Goal: Information Seeking & Learning: Understand process/instructions

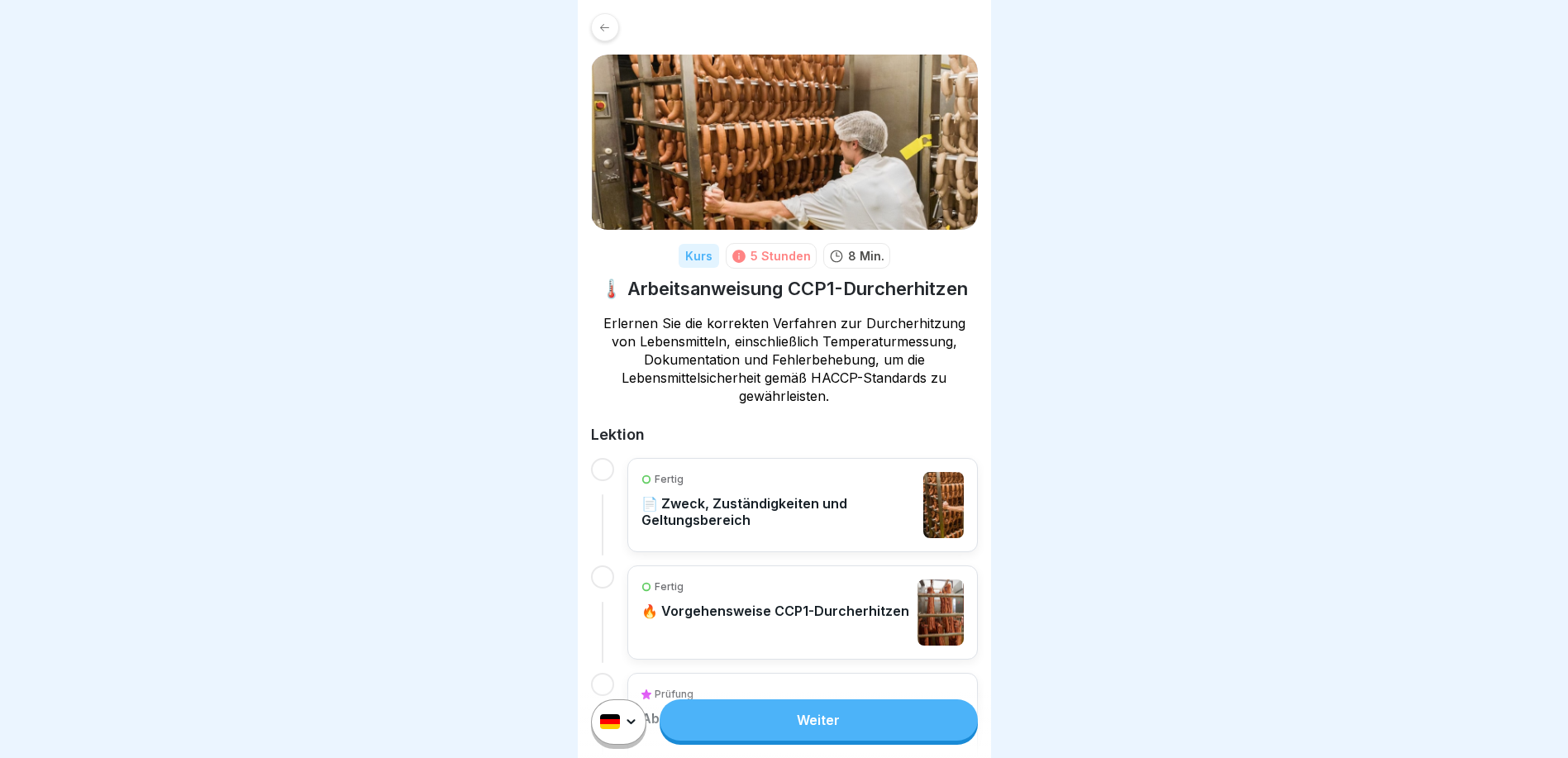
click at [764, 638] on div "Fertig 🔥 Vorgehensweise CCP1-Durcherhitzen" at bounding box center [775, 613] width 268 height 67
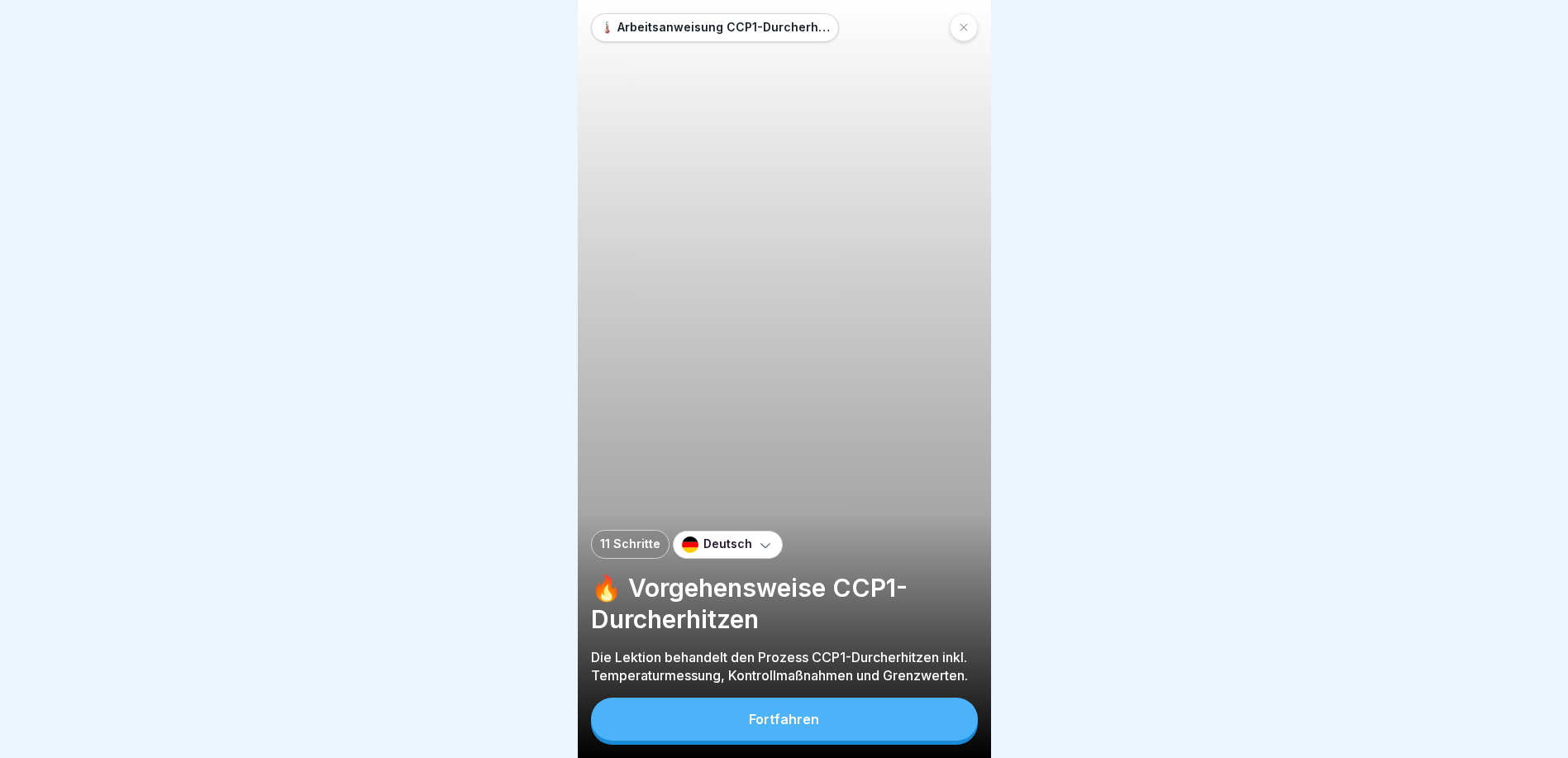
click at [793, 727] on div "Fortfahren" at bounding box center [784, 719] width 70 height 15
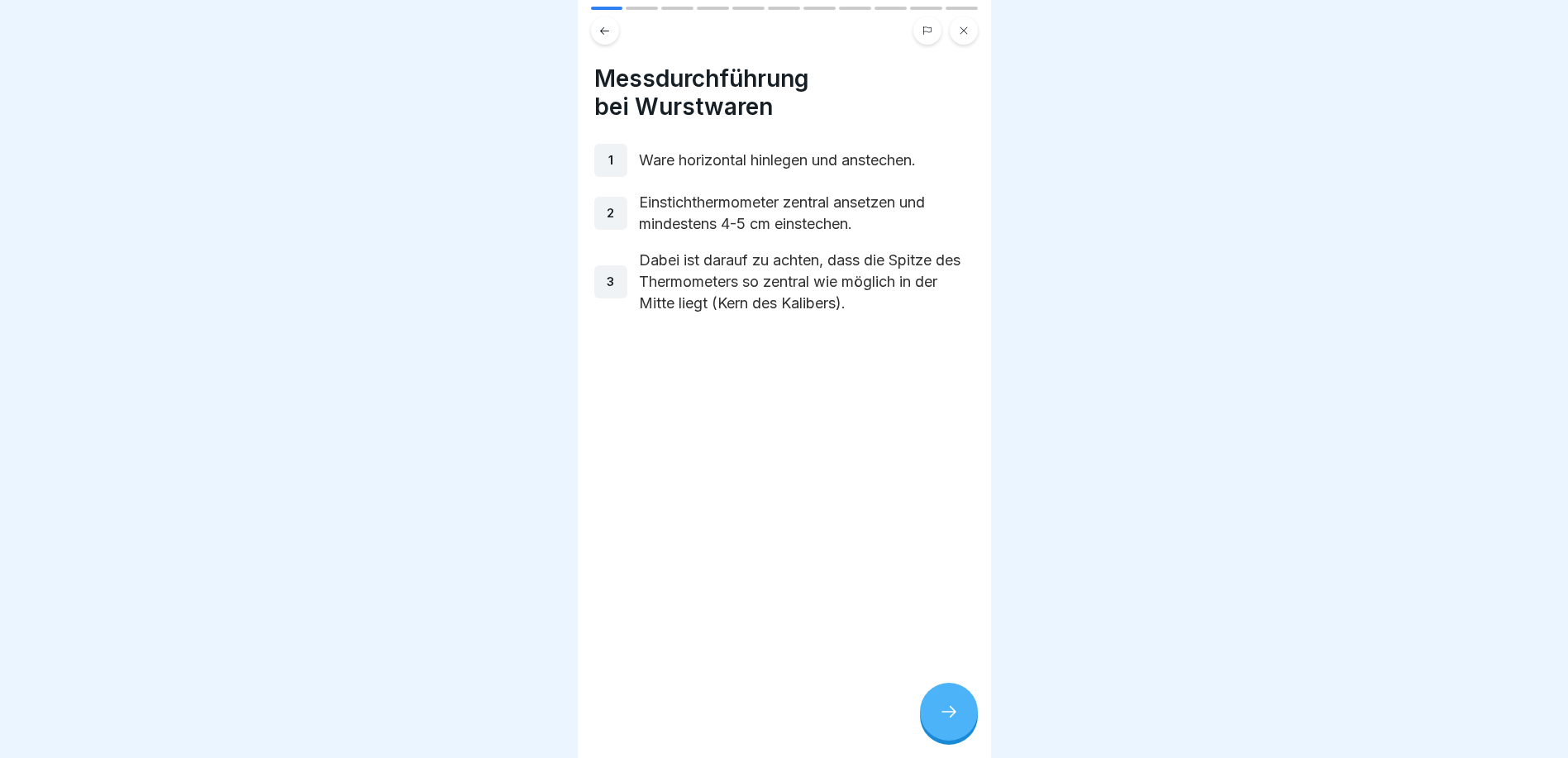
click at [949, 722] on icon at bounding box center [949, 712] width 20 height 20
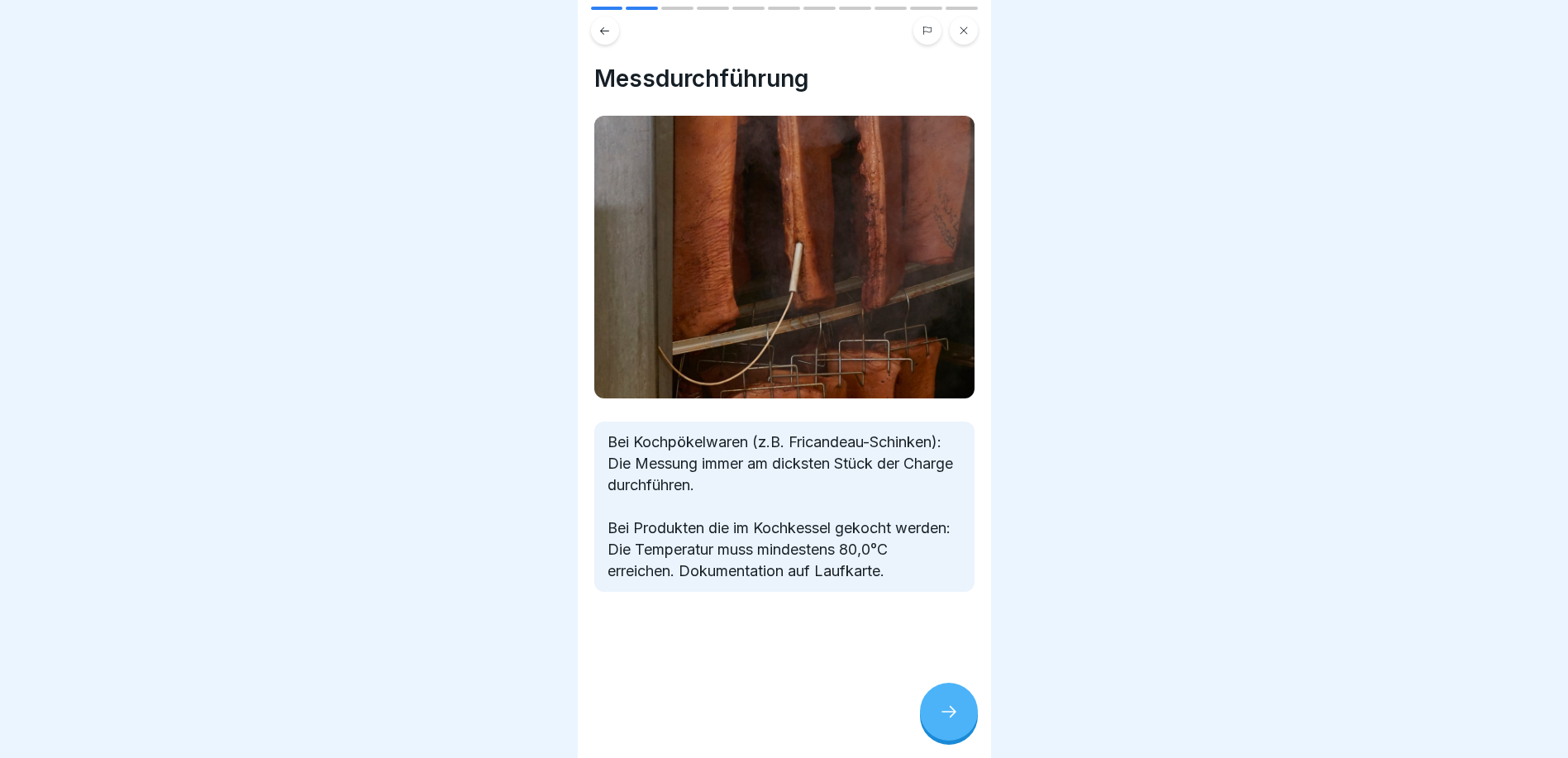
click at [949, 722] on icon at bounding box center [949, 712] width 20 height 20
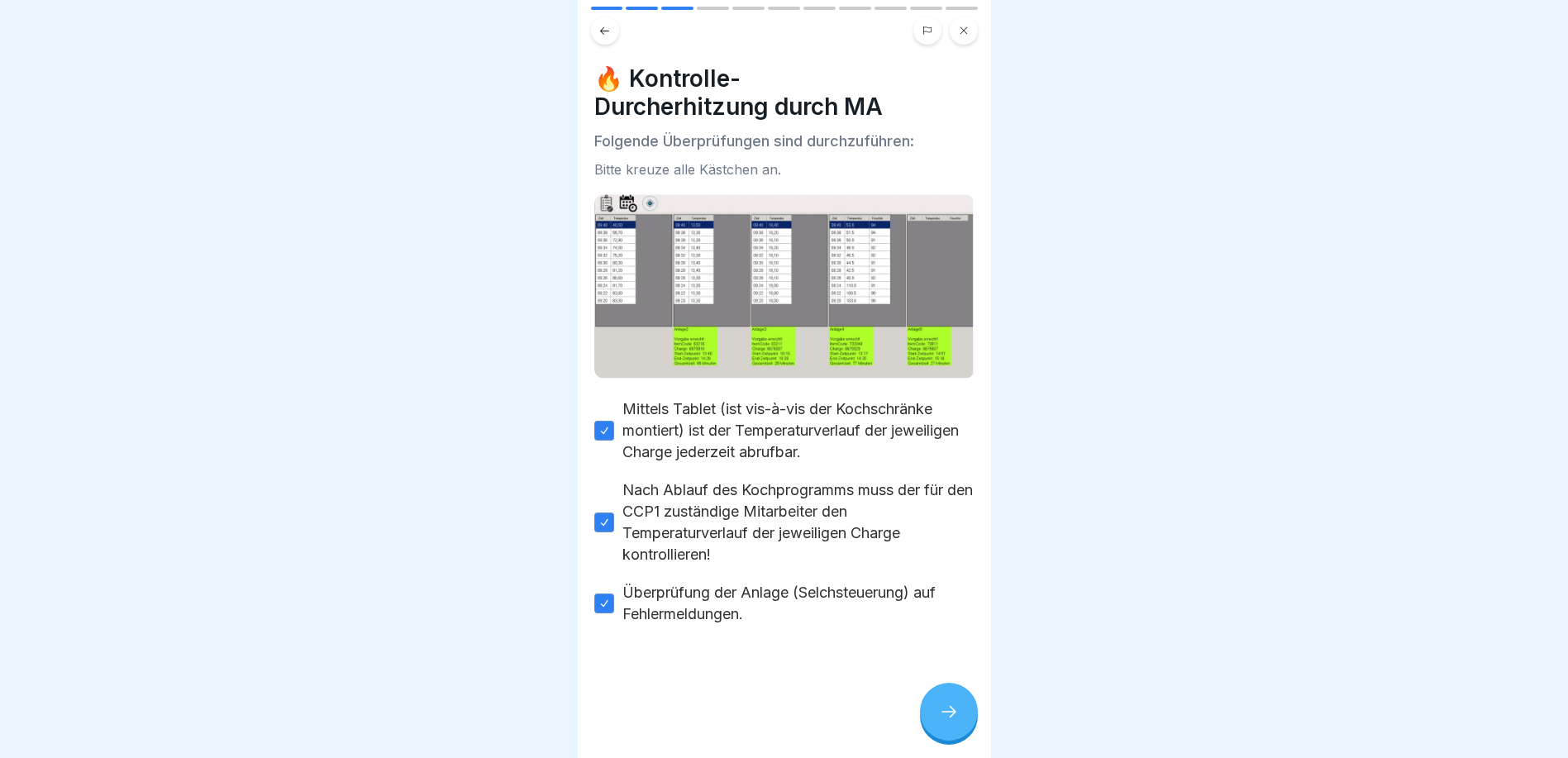
click at [949, 722] on icon at bounding box center [949, 712] width 20 height 20
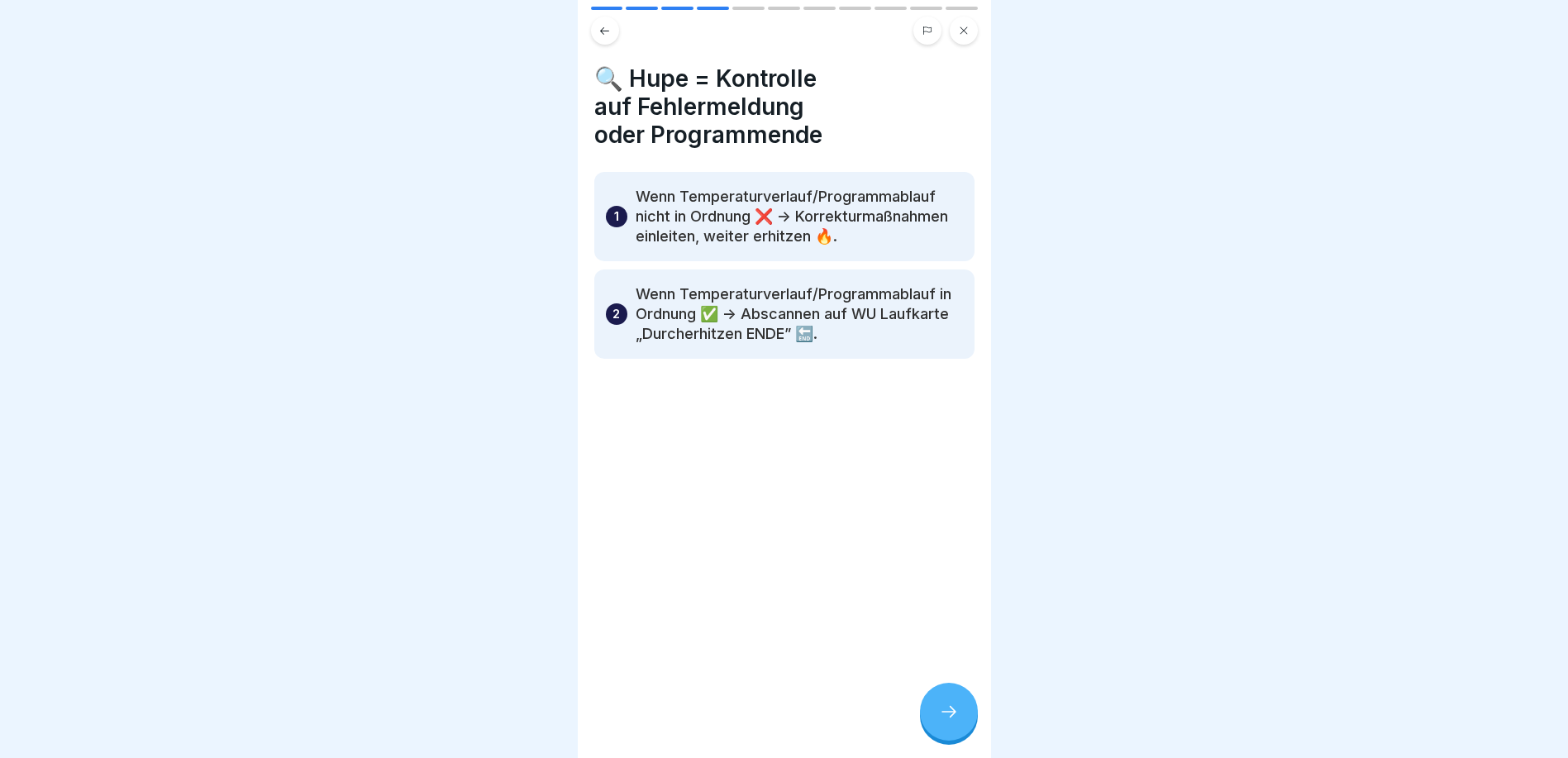
click at [949, 722] on icon at bounding box center [949, 712] width 20 height 20
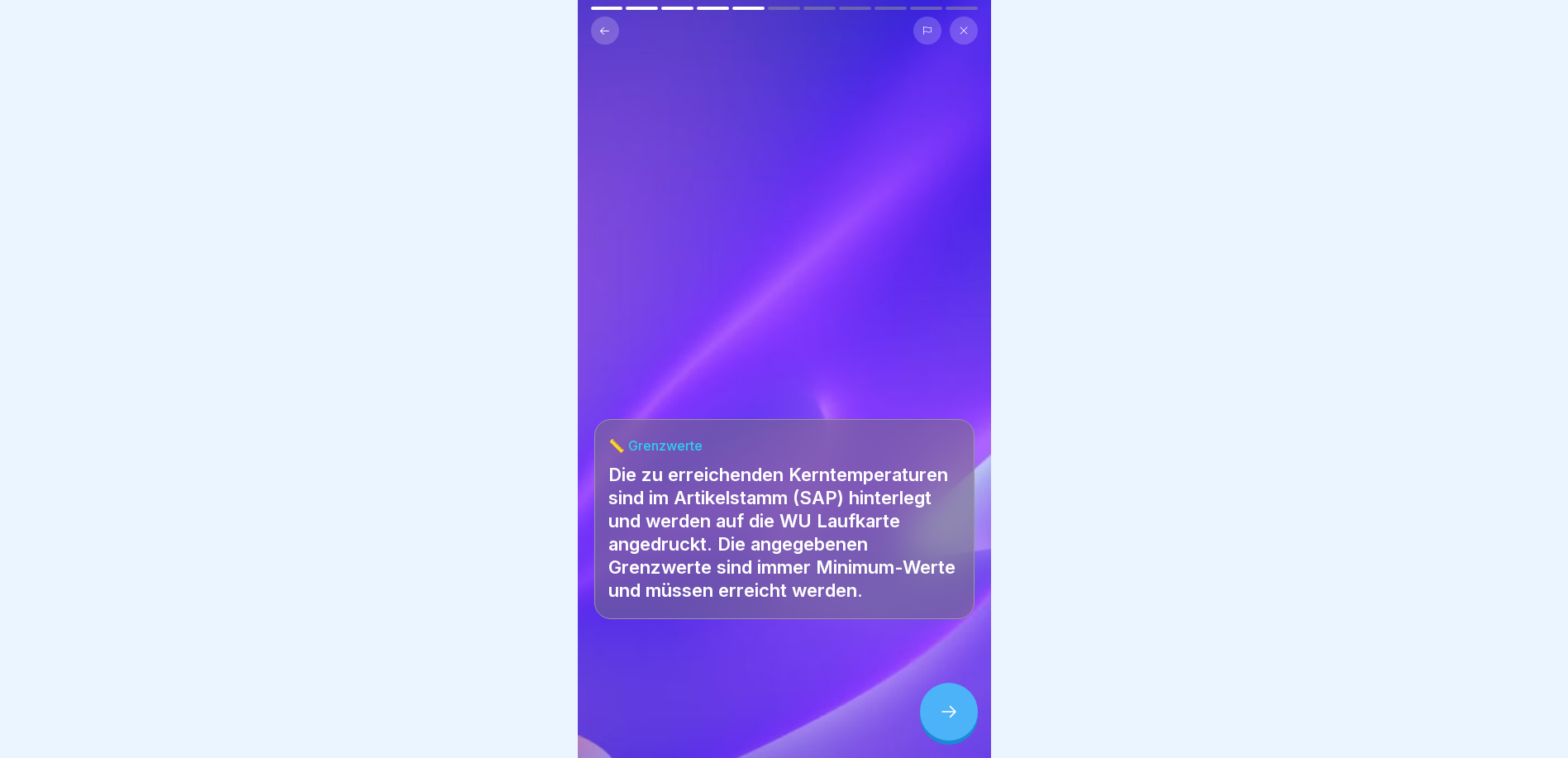
click at [949, 722] on icon at bounding box center [949, 712] width 20 height 20
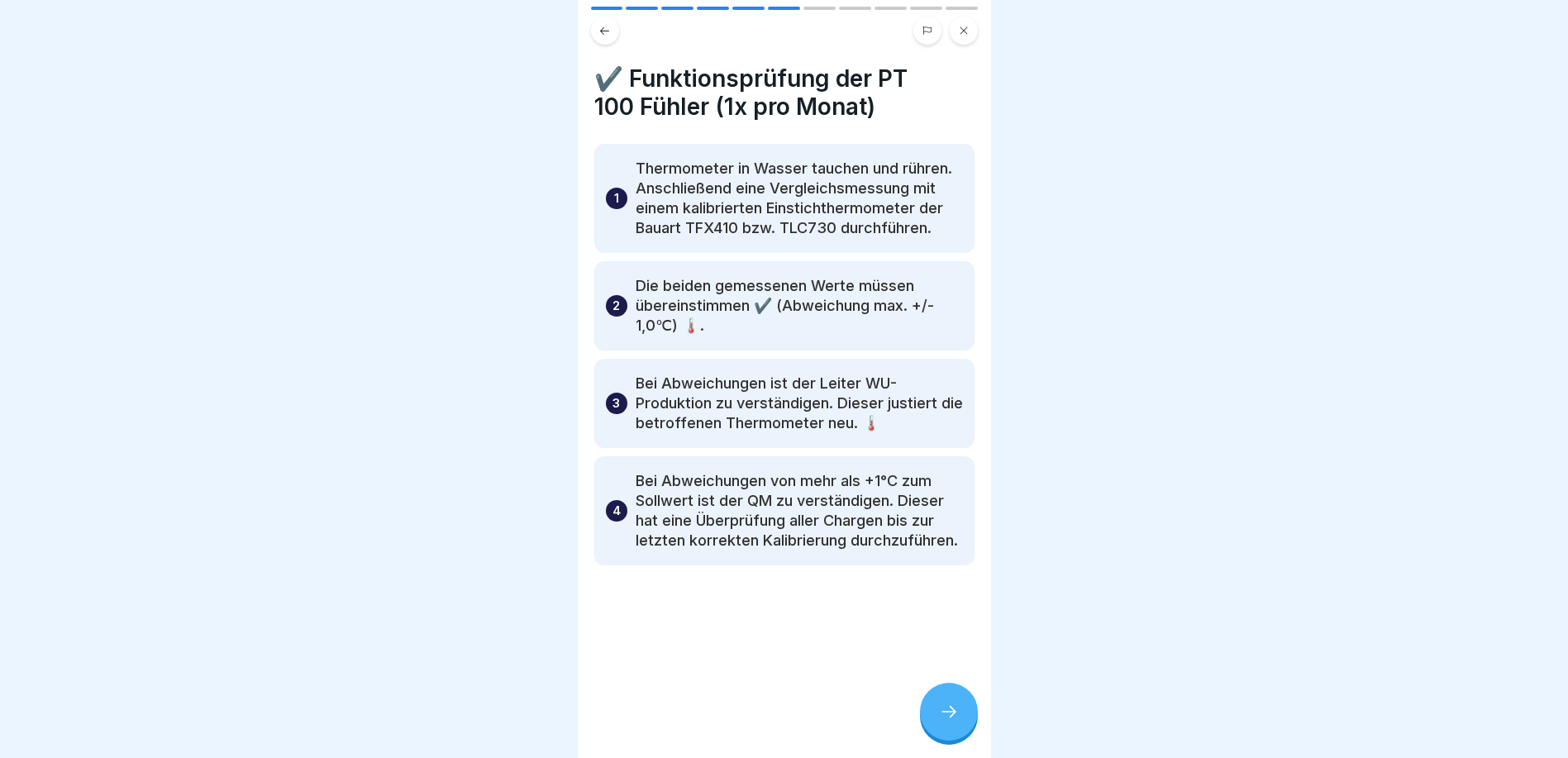
click at [941, 722] on icon at bounding box center [949, 712] width 20 height 20
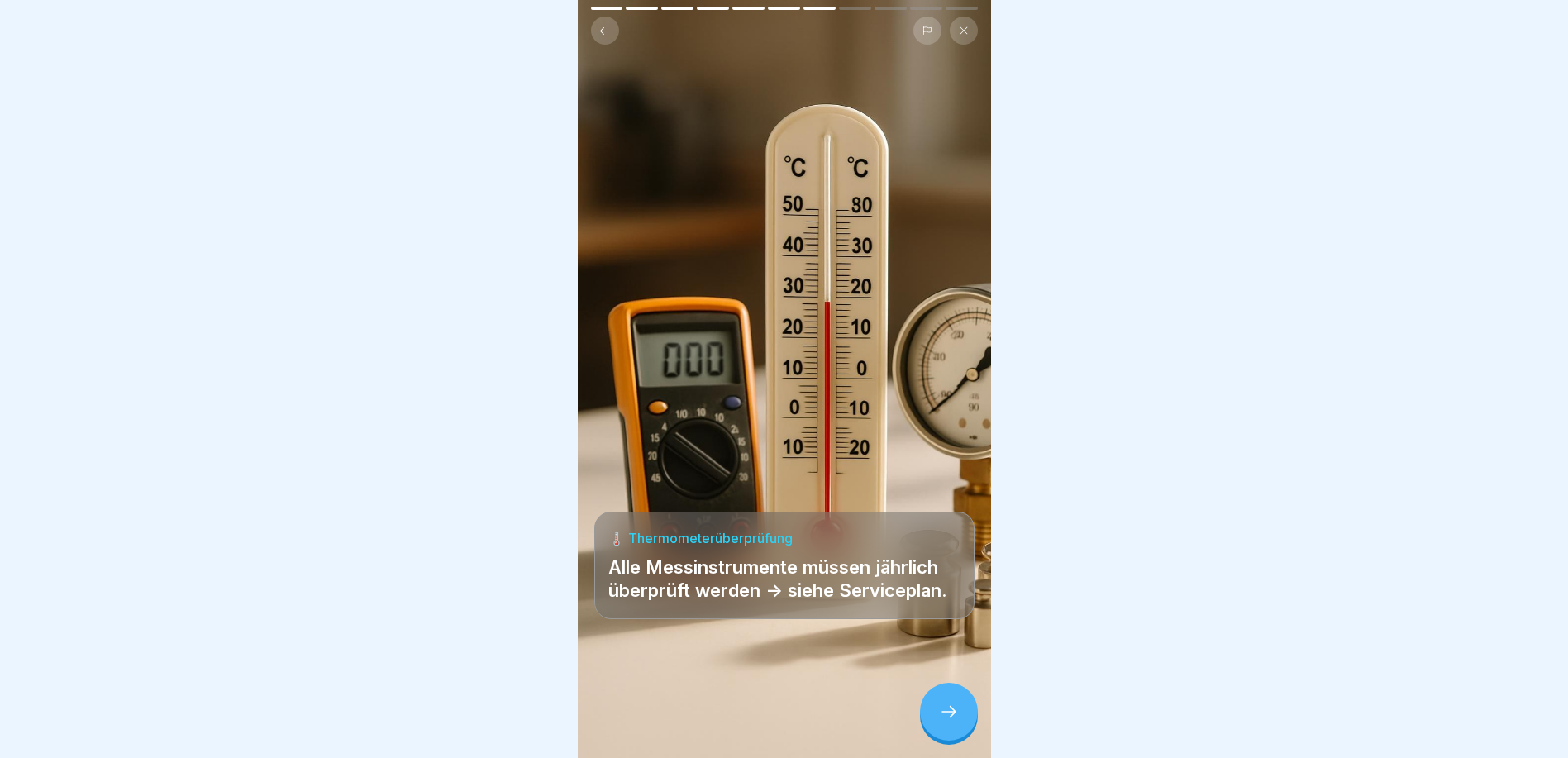
click at [600, 26] on icon at bounding box center [605, 31] width 13 height 13
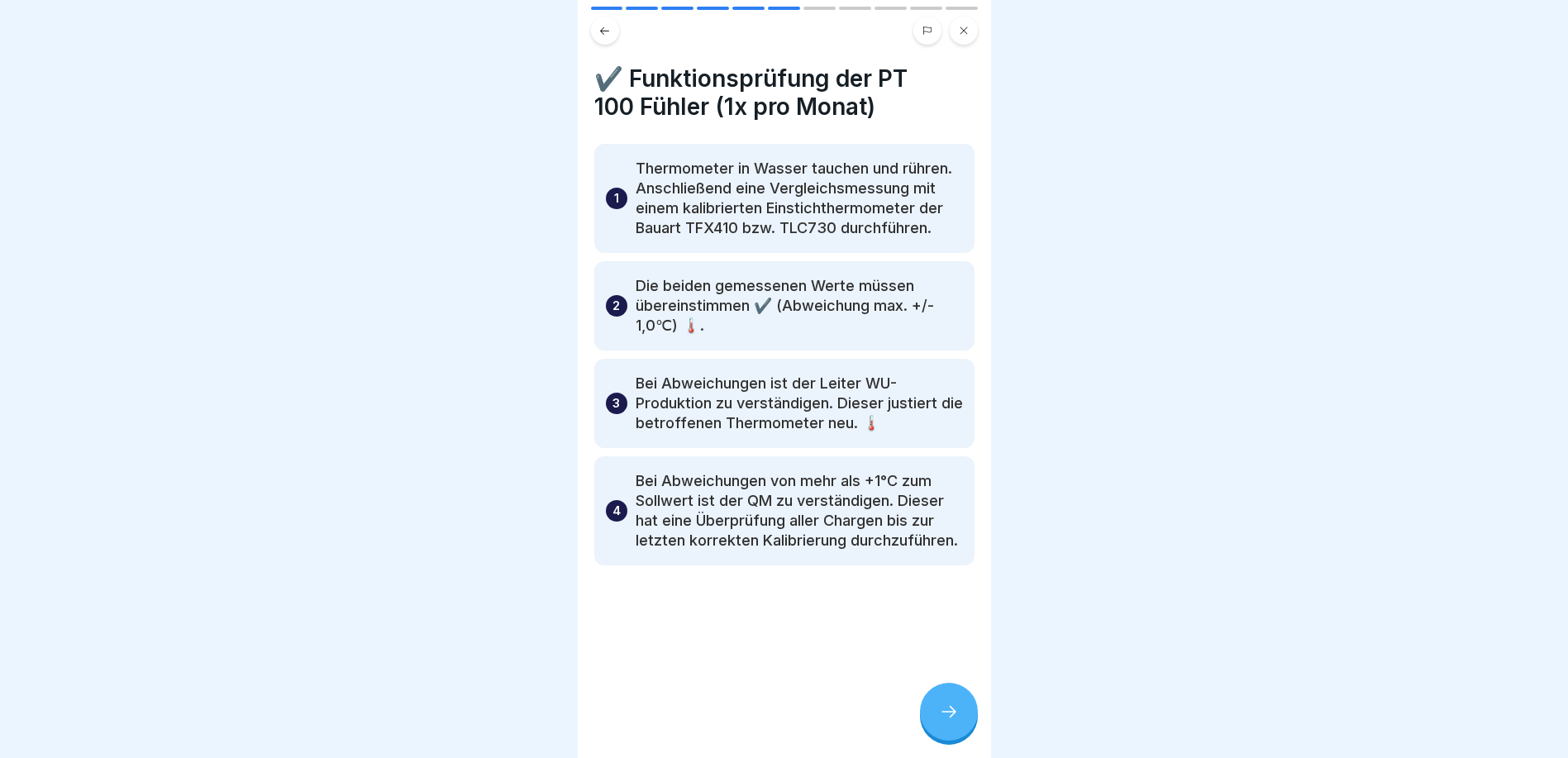
click at [601, 26] on icon at bounding box center [605, 31] width 13 height 13
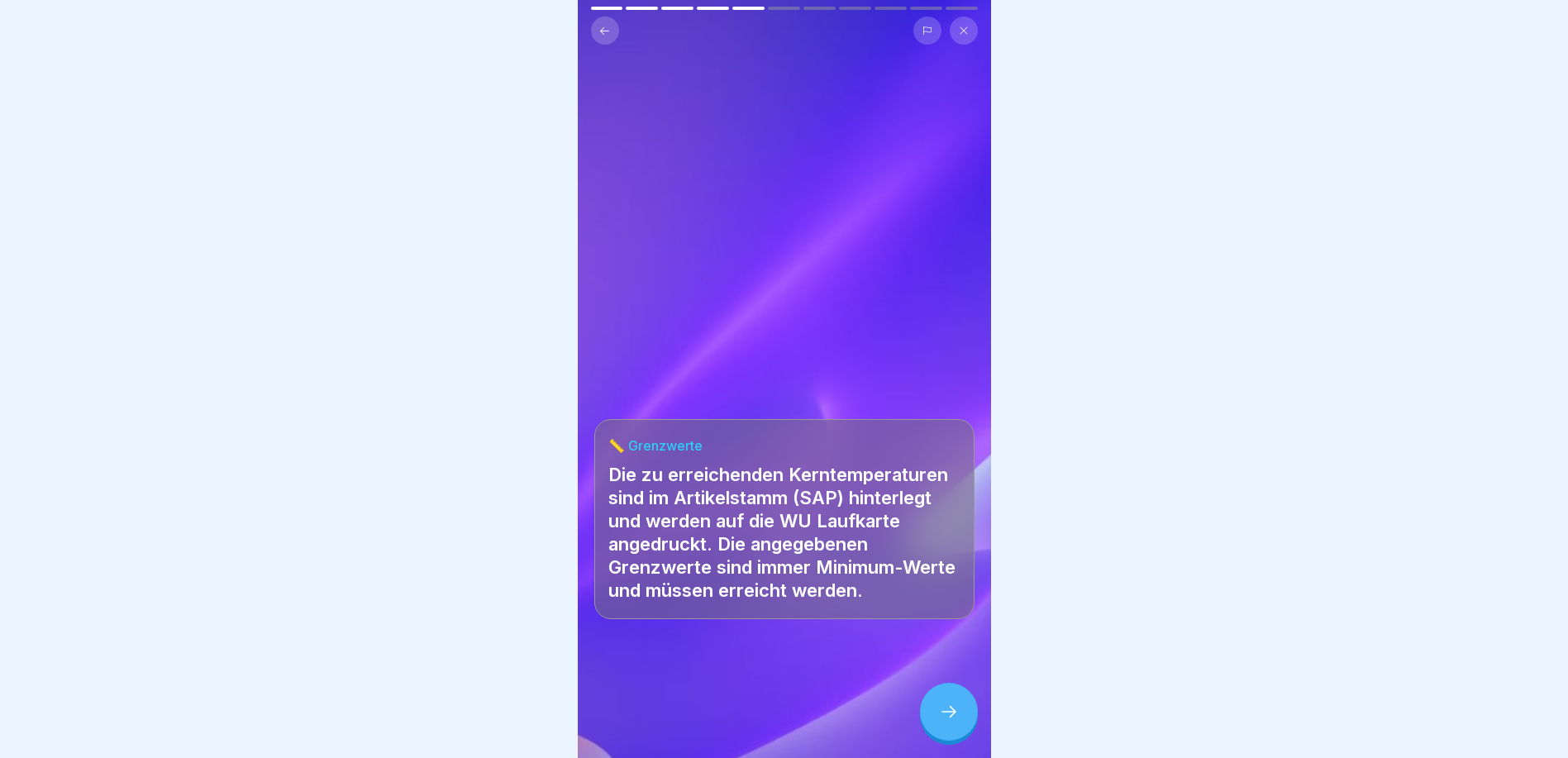
click at [941, 741] on div at bounding box center [949, 711] width 58 height 58
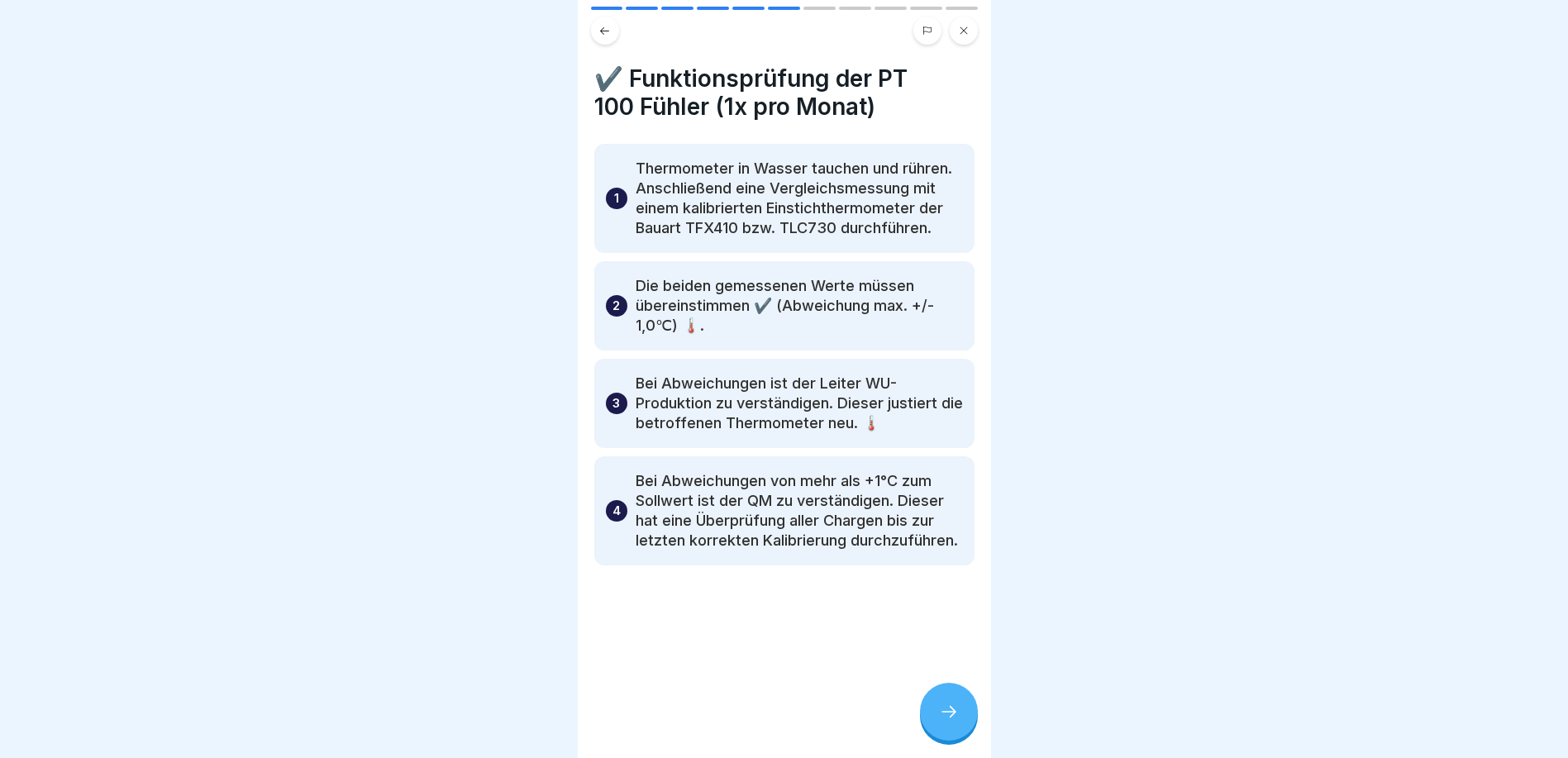
click at [954, 718] on icon at bounding box center [949, 711] width 15 height 12
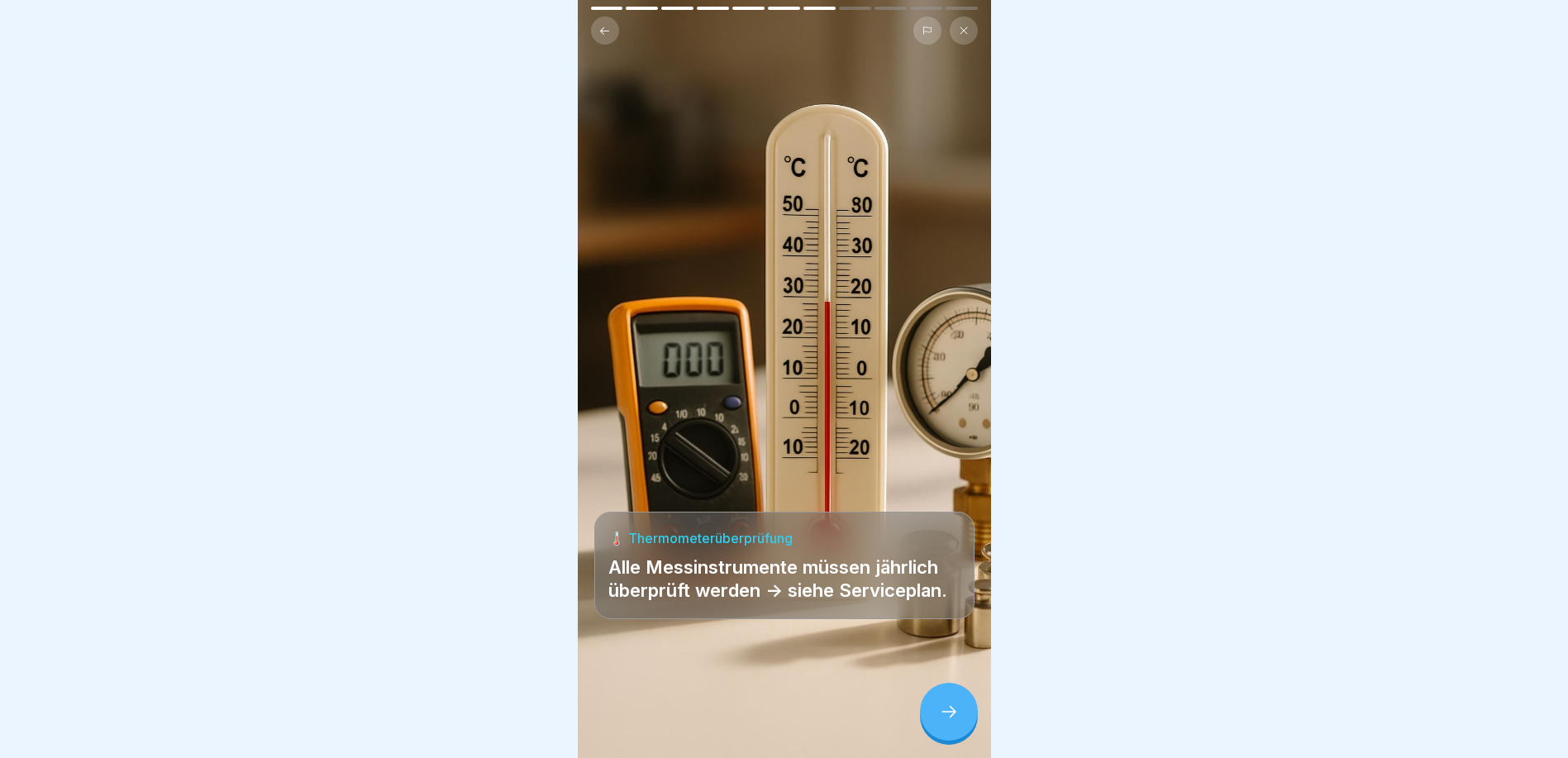
click at [952, 722] on icon at bounding box center [949, 712] width 20 height 20
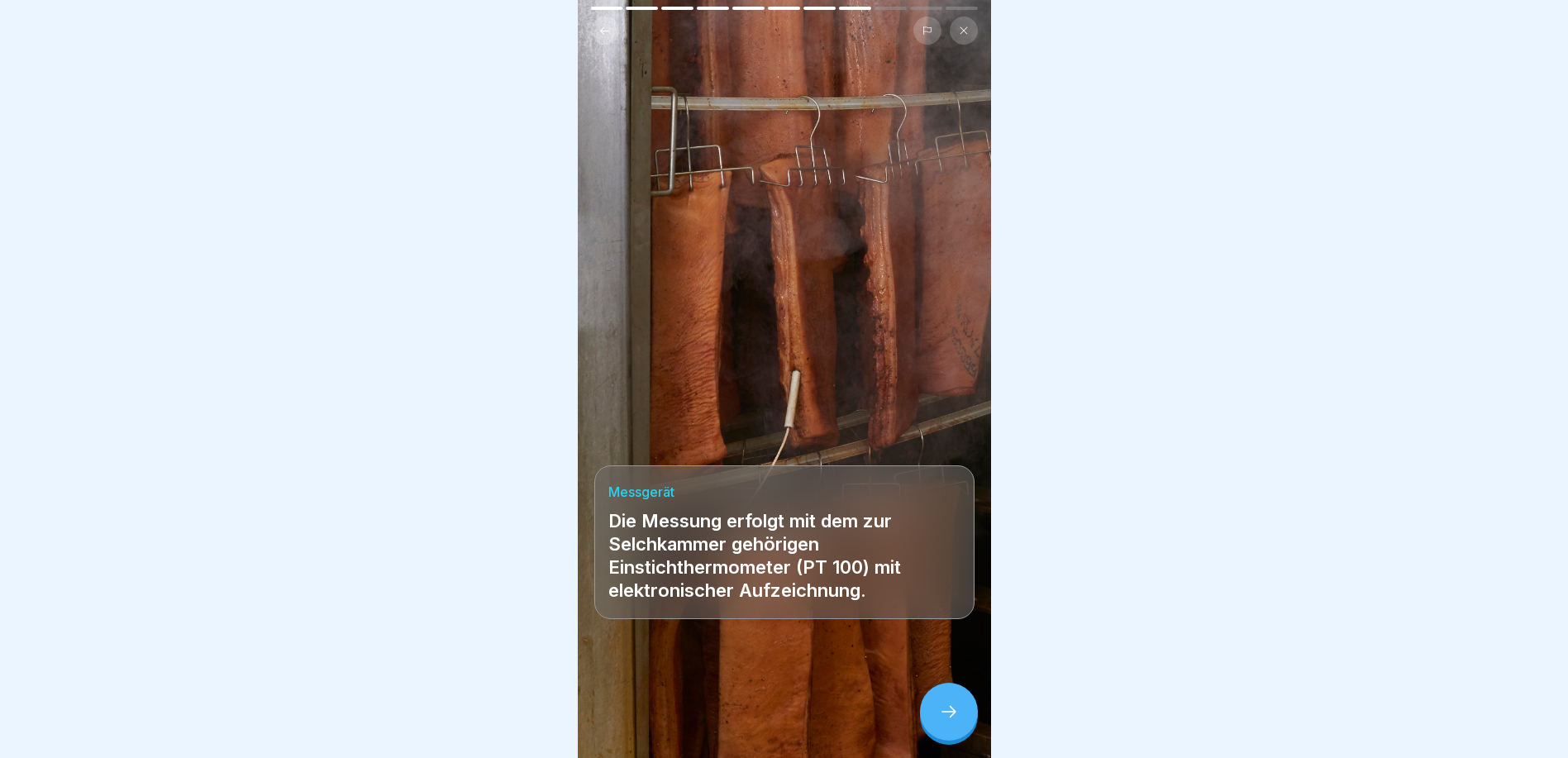
click at [952, 722] on icon at bounding box center [949, 712] width 20 height 20
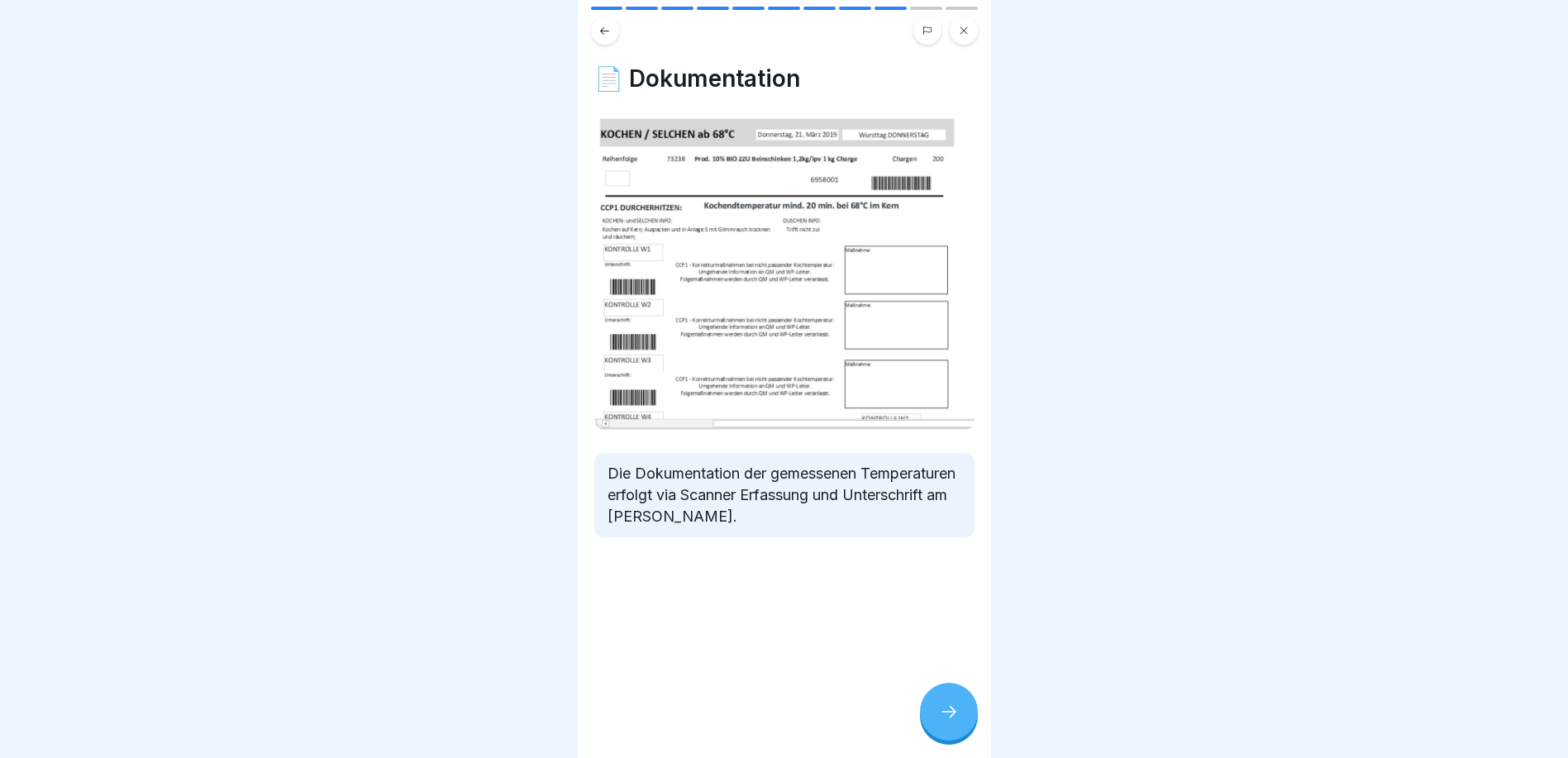
click at [952, 722] on icon at bounding box center [949, 712] width 20 height 20
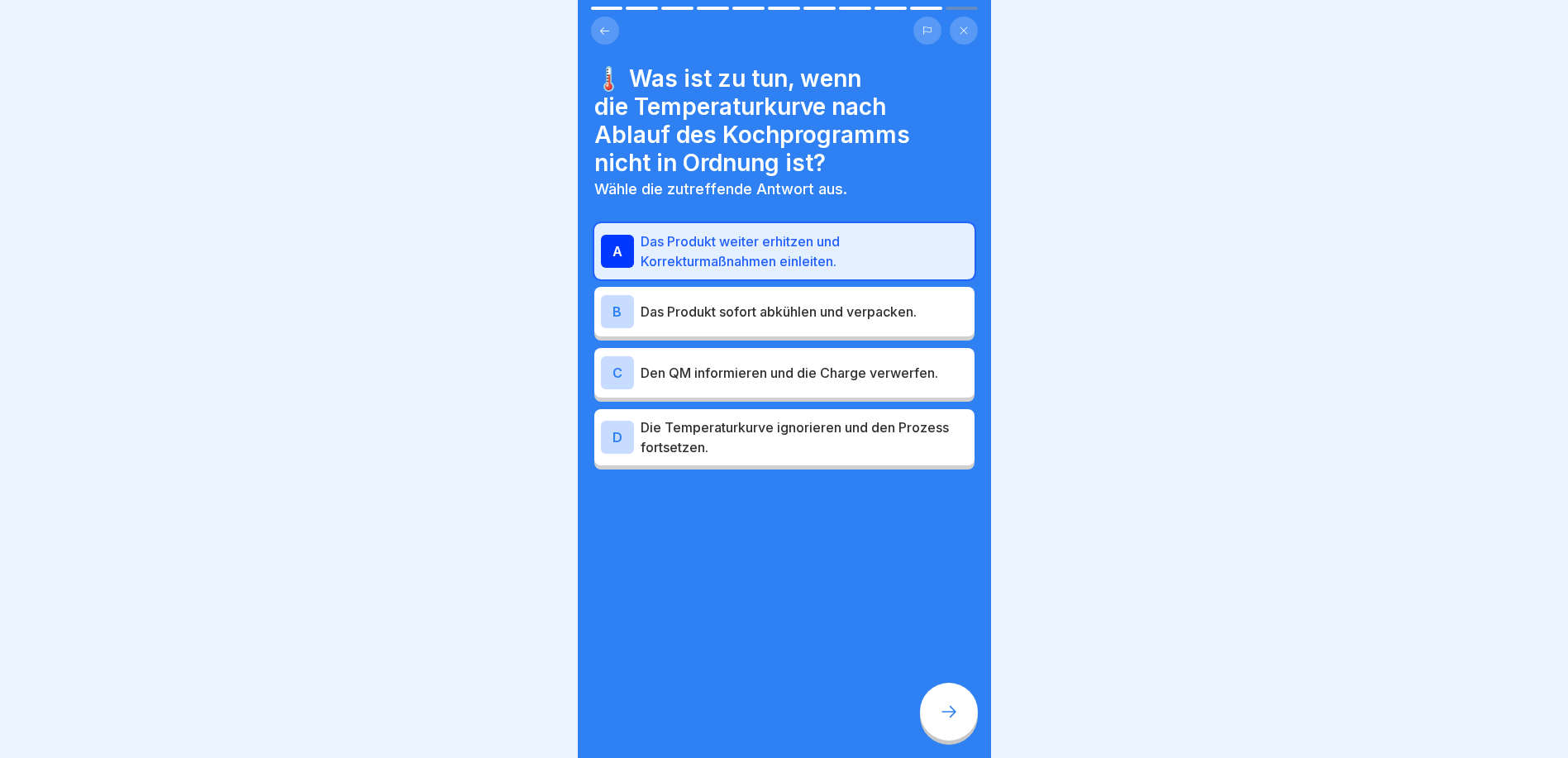
click at [601, 38] on button at bounding box center [604, 30] width 28 height 28
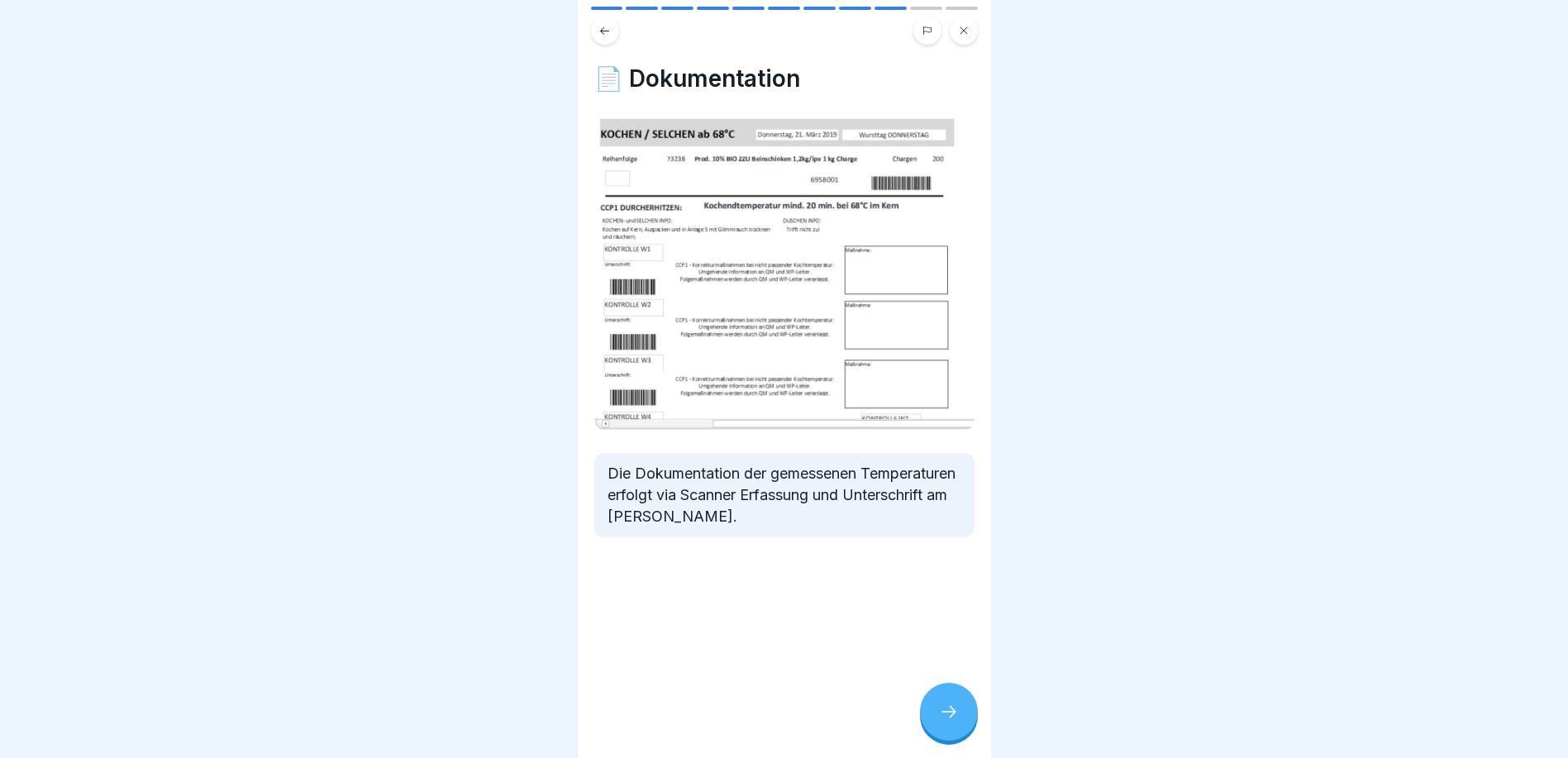
click at [602, 36] on icon at bounding box center [605, 31] width 13 height 13
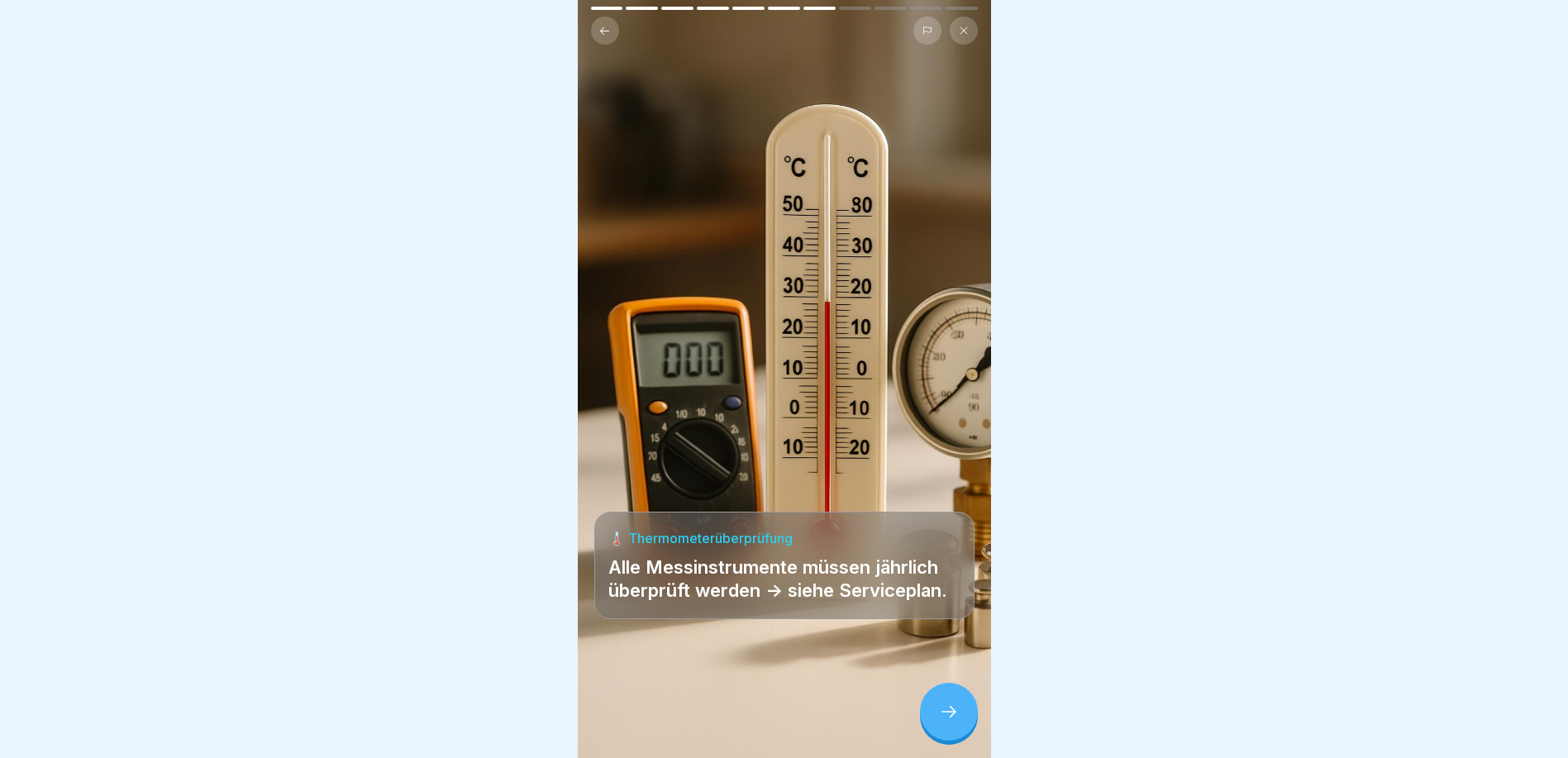
click at [603, 36] on icon at bounding box center [605, 31] width 13 height 13
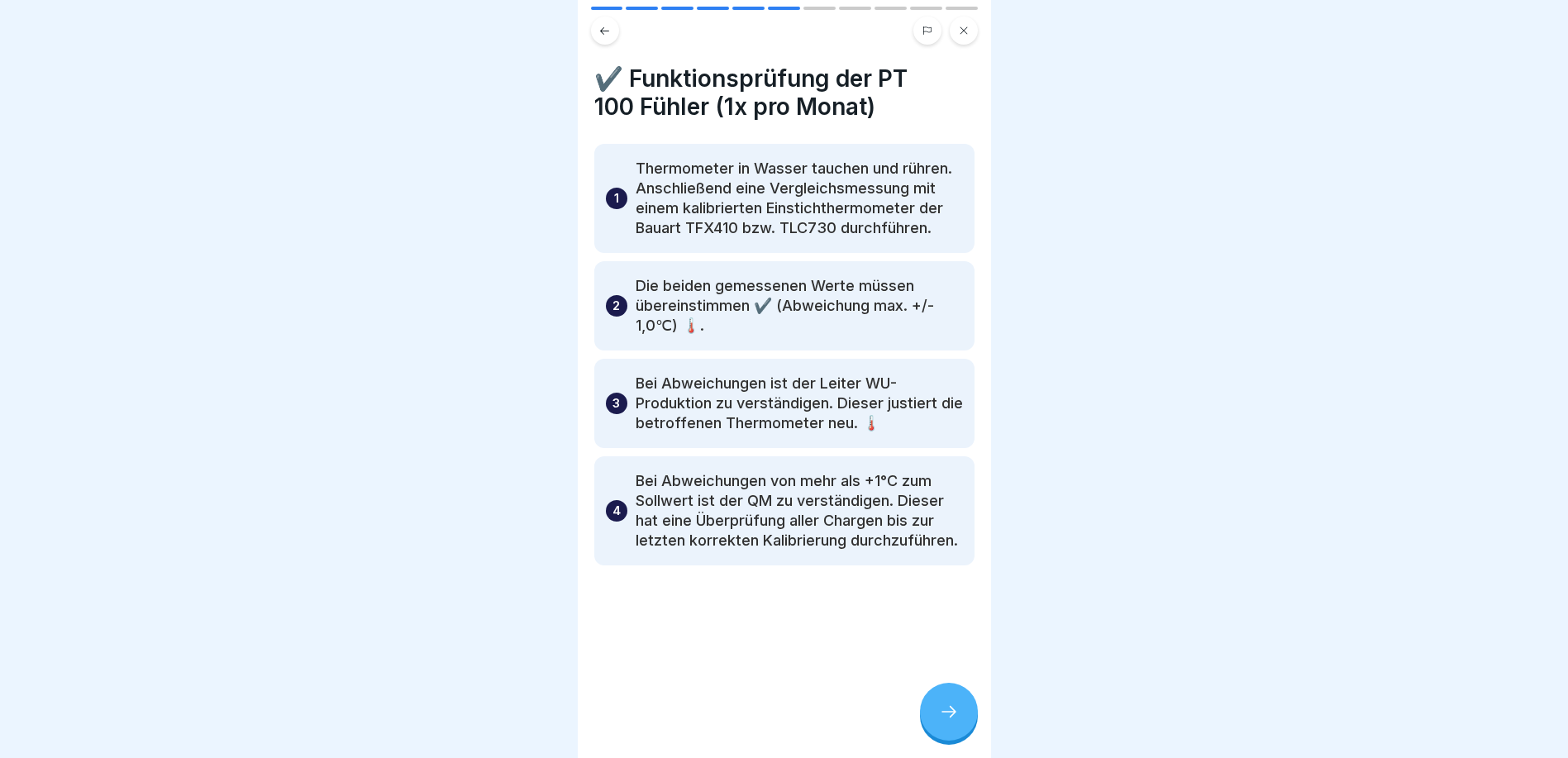
click at [603, 36] on icon at bounding box center [605, 31] width 13 height 13
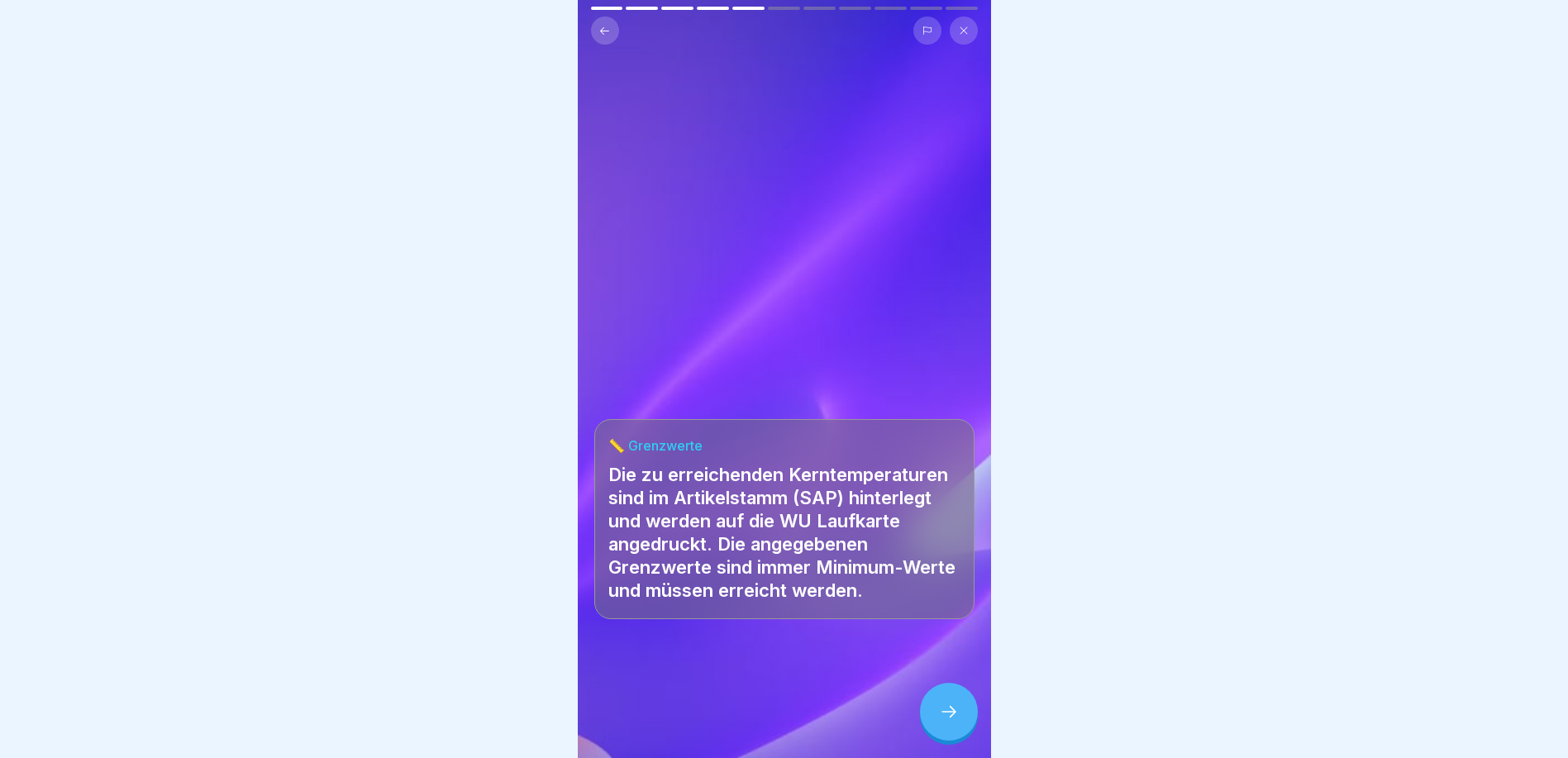
click at [603, 36] on icon at bounding box center [605, 31] width 13 height 13
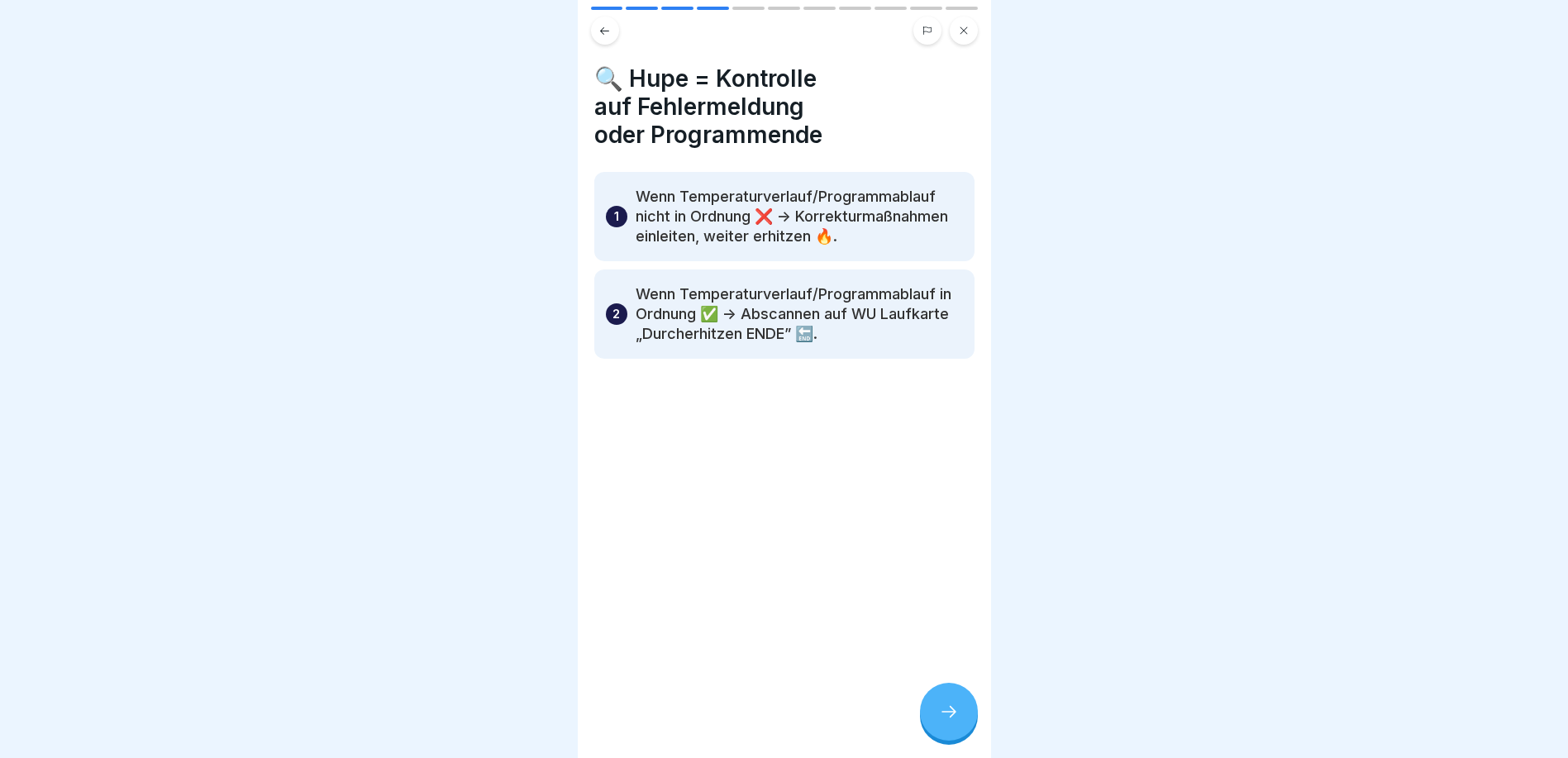
click at [603, 36] on icon at bounding box center [605, 31] width 13 height 13
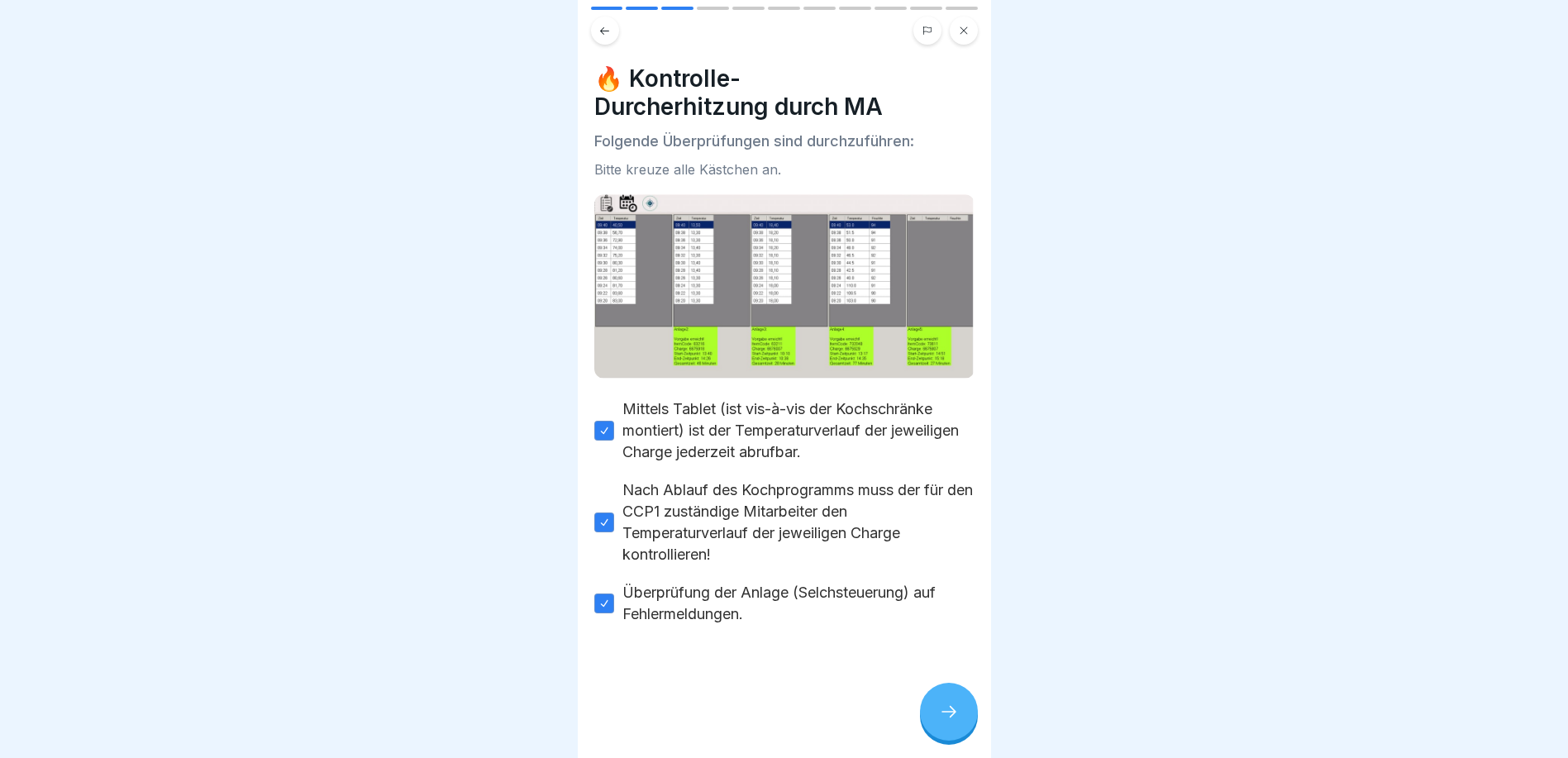
click at [603, 36] on icon at bounding box center [605, 31] width 13 height 13
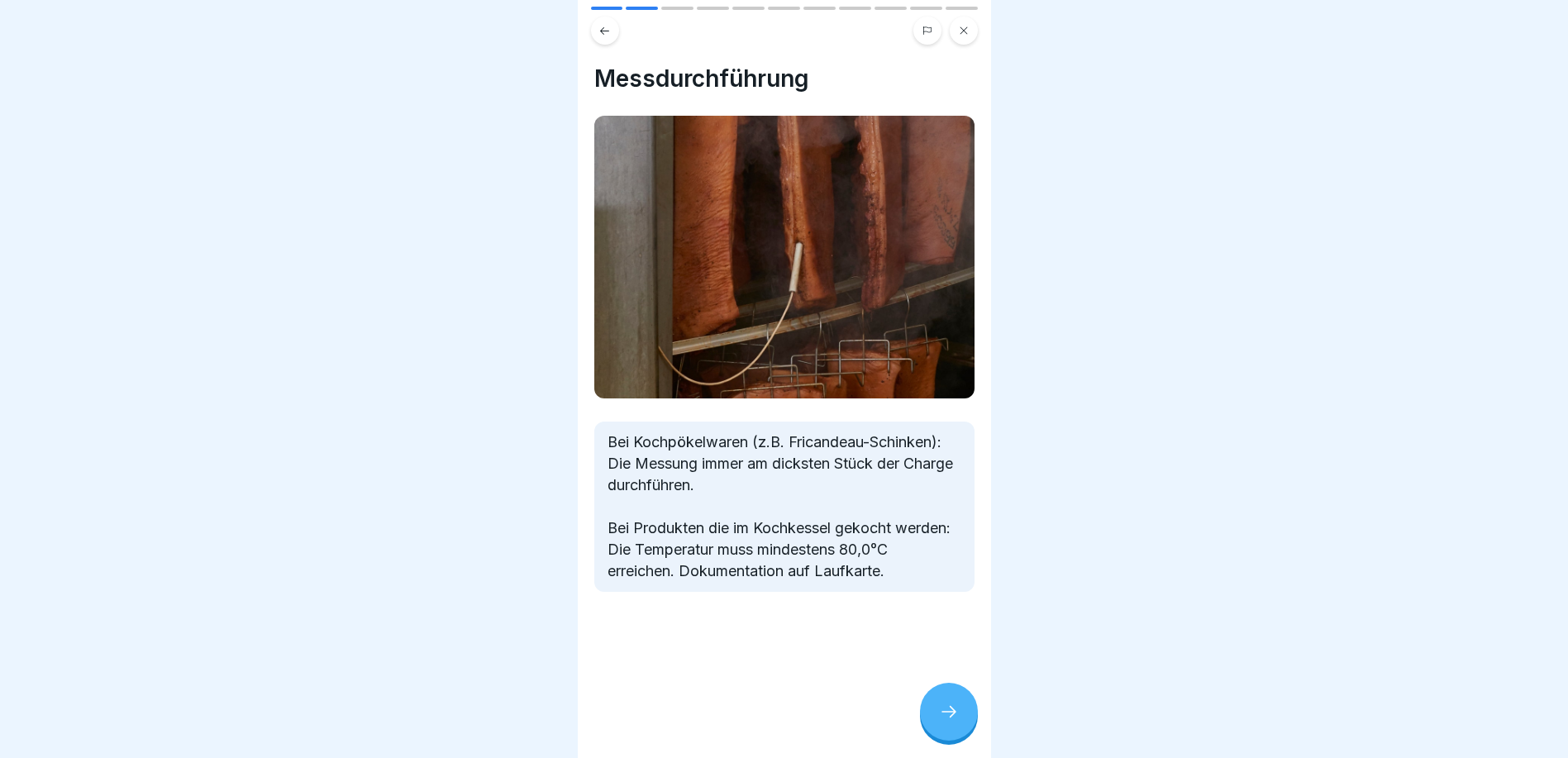
click at [603, 36] on icon at bounding box center [605, 31] width 13 height 13
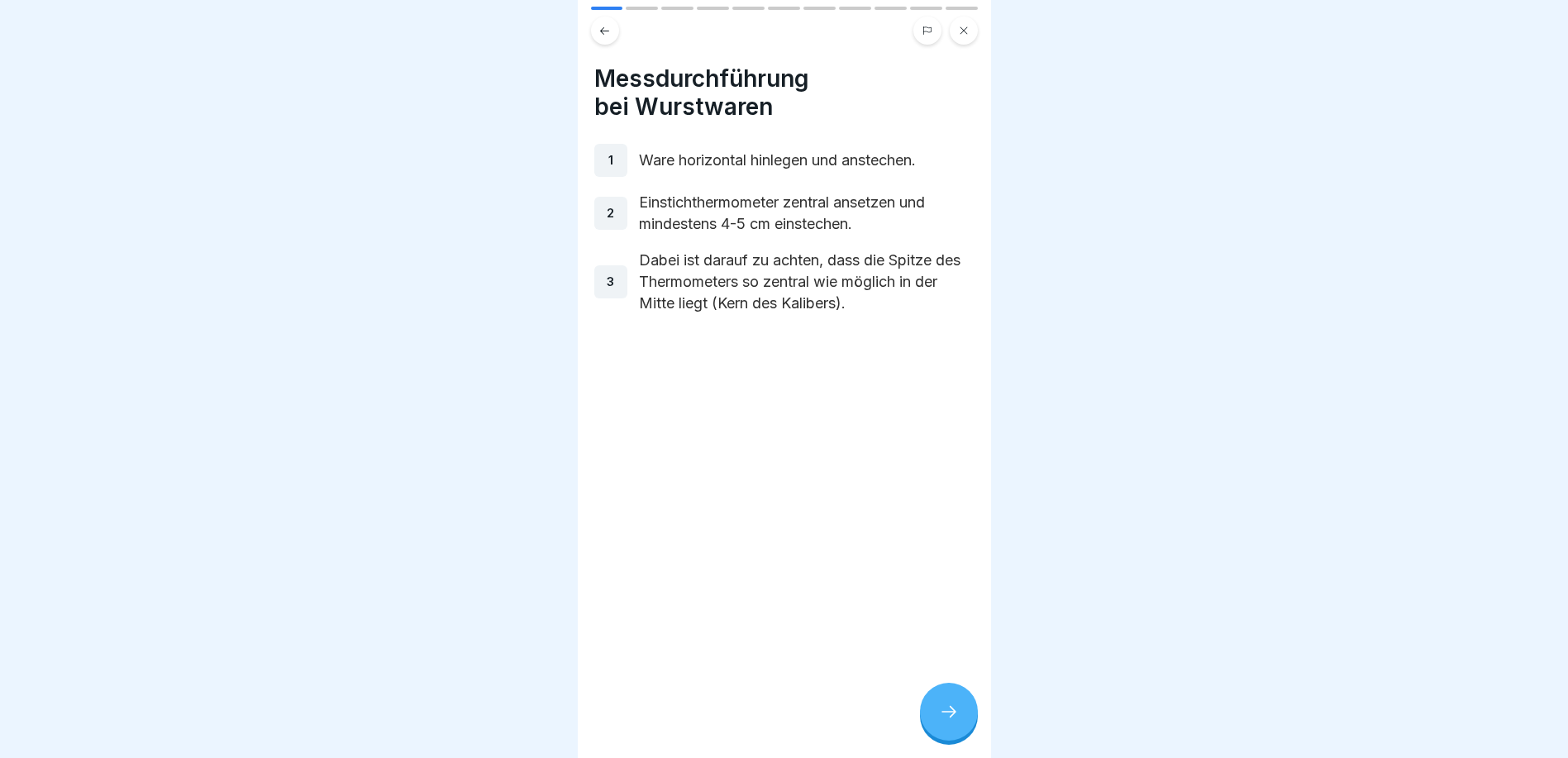
click at [958, 722] on icon at bounding box center [949, 712] width 20 height 20
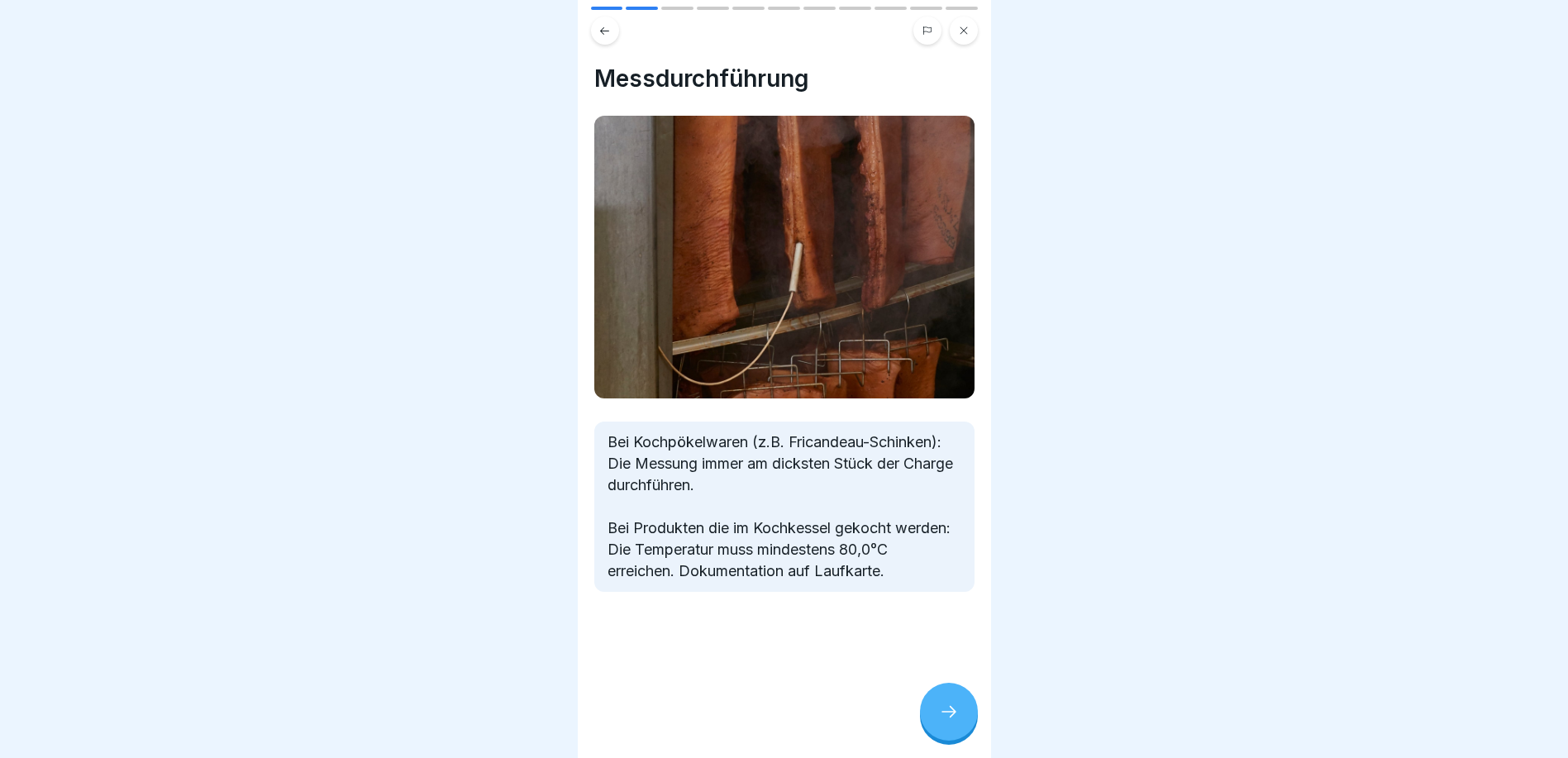
click at [958, 722] on icon at bounding box center [949, 712] width 20 height 20
